Goal: Complete application form: Complete application form

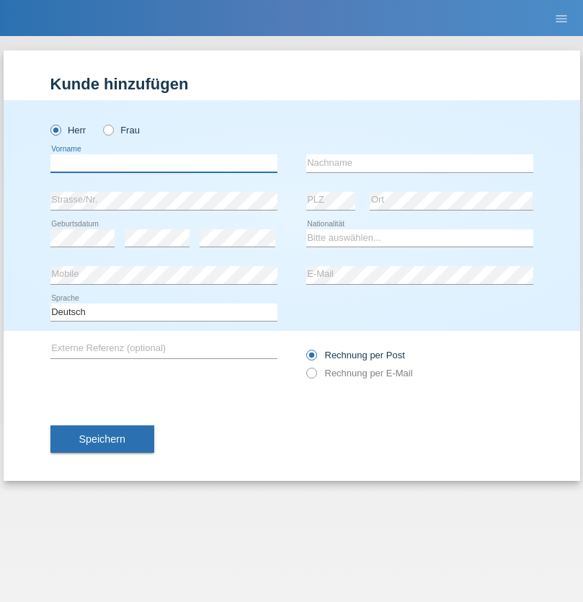
click at [164, 163] on input "text" at bounding box center [163, 163] width 227 height 18
type input "Mario"
click at [420, 163] on input "text" at bounding box center [420, 163] width 227 height 18
type input "[PERSON_NAME]"
select select "DE"
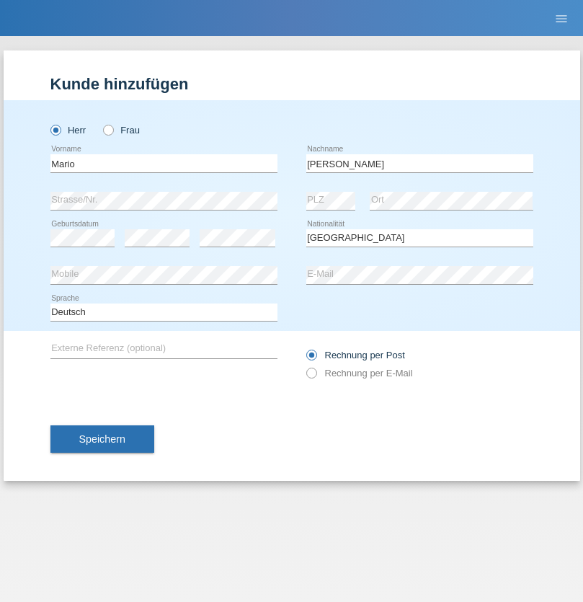
select select "C"
select select "01"
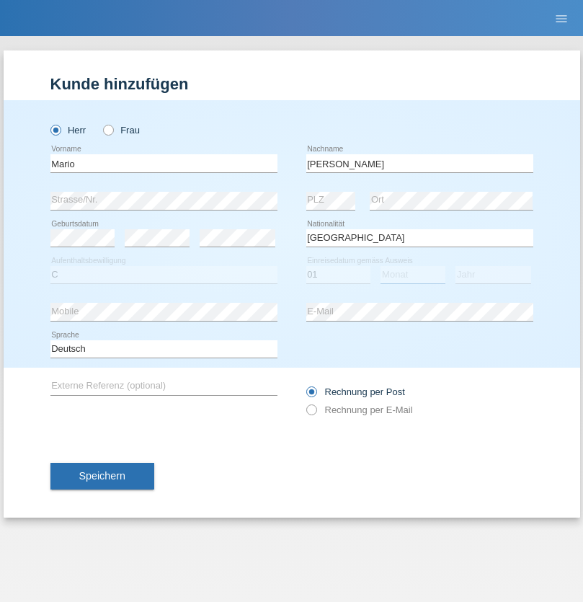
select select "08"
select select "2014"
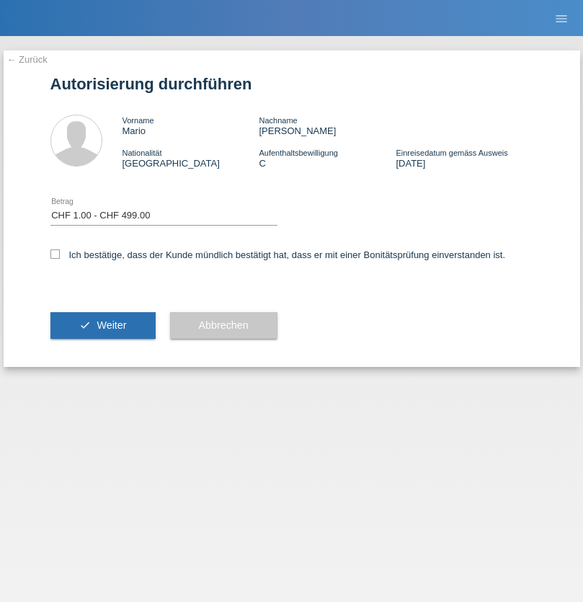
select select "1"
checkbox input "true"
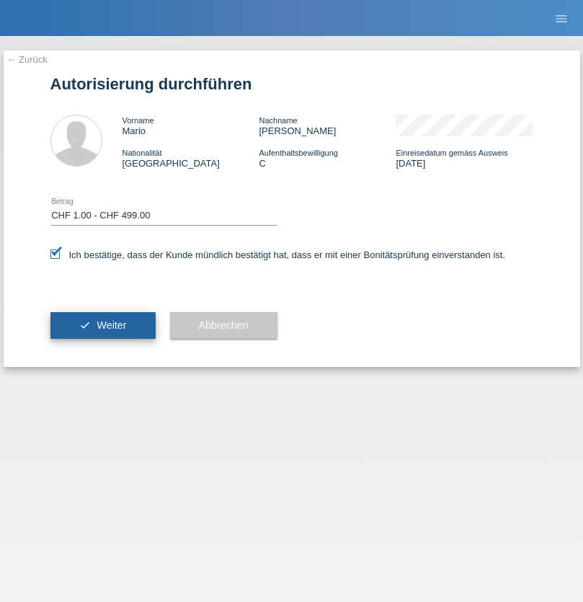
click at [102, 325] on span "Weiter" at bounding box center [112, 326] width 30 height 12
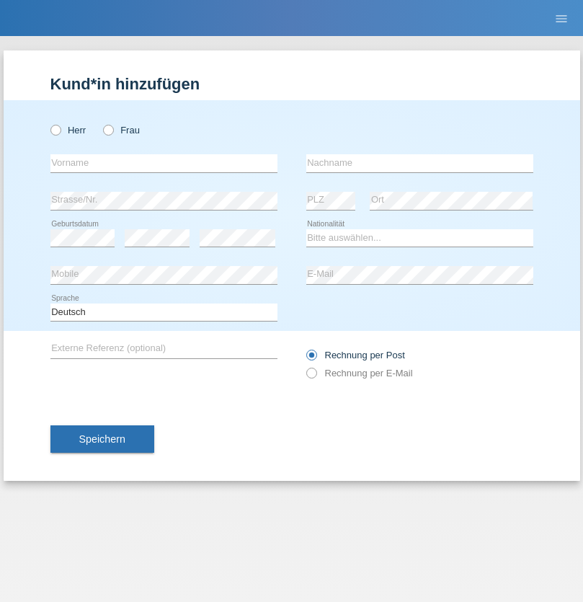
radio input "true"
click at [164, 163] on input "text" at bounding box center [163, 163] width 227 height 18
type input "Jan"
click at [420, 163] on input "text" at bounding box center [420, 163] width 227 height 18
type input "Sanda"
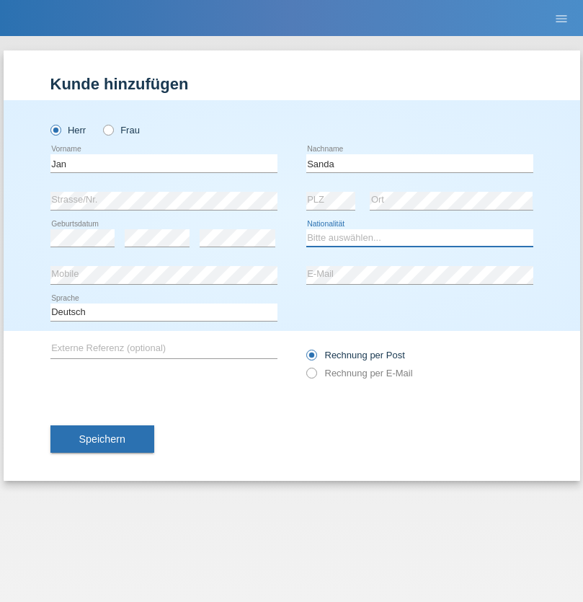
select select "CZ"
select select "C"
select select "19"
select select "07"
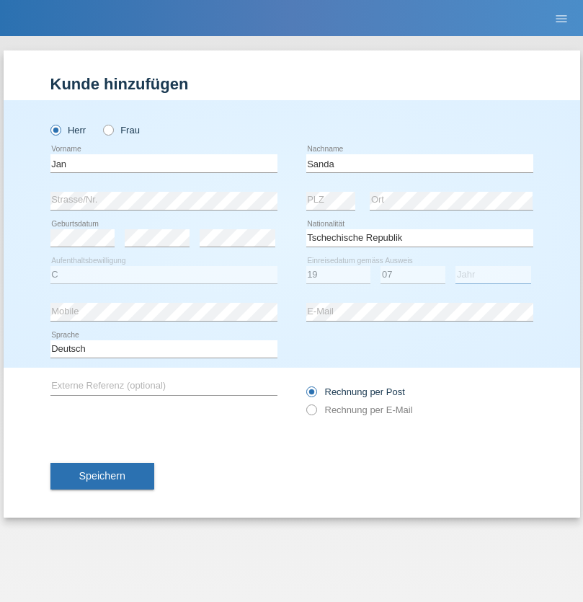
select select "2021"
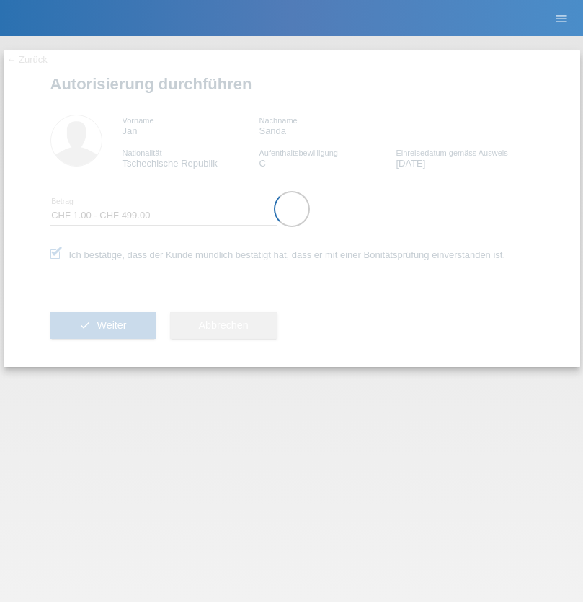
select select "1"
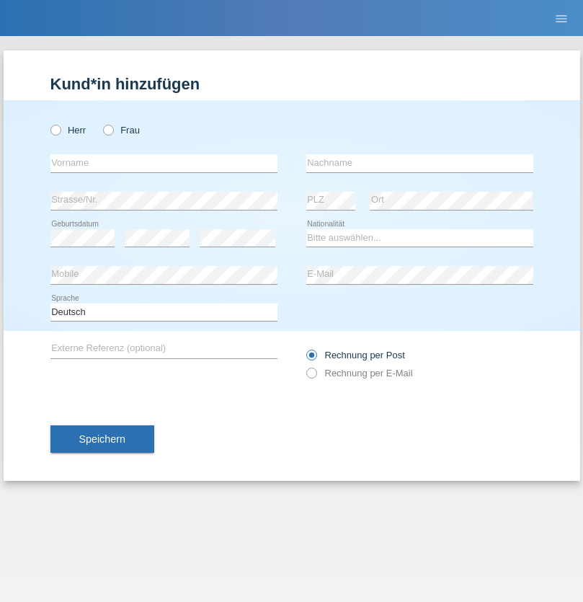
radio input "true"
click at [164, 163] on input "text" at bounding box center [163, 163] width 227 height 18
type input "[PERSON_NAME]"
click at [420, 163] on input "text" at bounding box center [420, 163] width 227 height 18
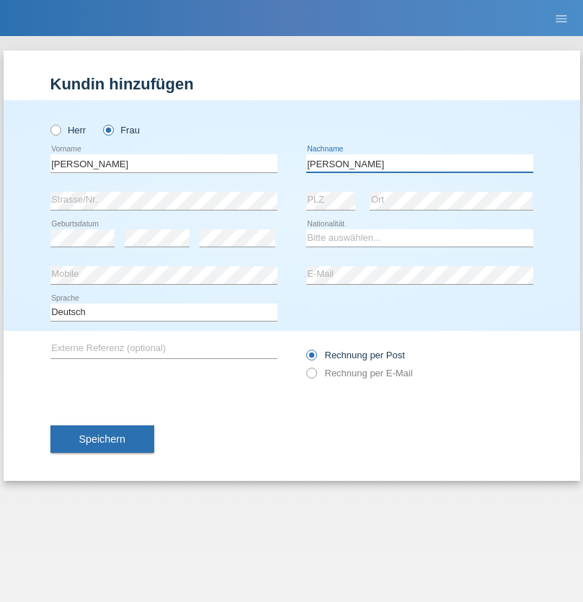
type input "[PERSON_NAME]"
select select "CH"
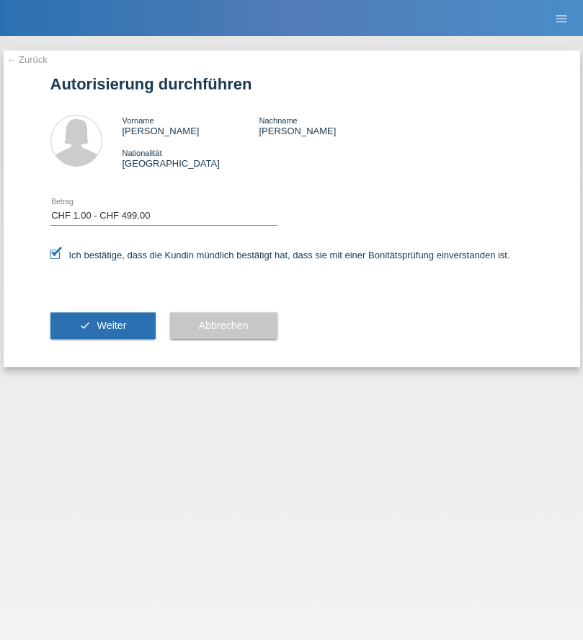
select select "1"
click at [102, 325] on span "Weiter" at bounding box center [112, 326] width 30 height 12
